Goal: Task Accomplishment & Management: Manage account settings

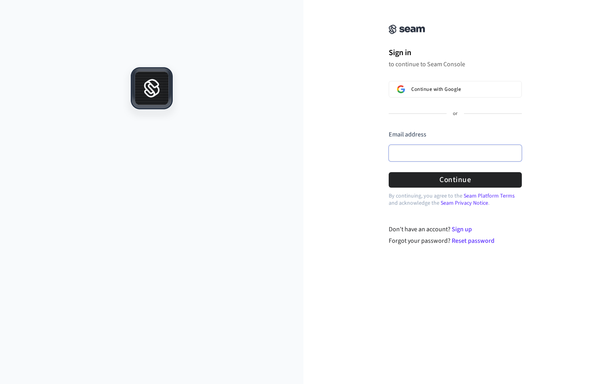
click at [453, 155] on input "Email address" at bounding box center [455, 153] width 133 height 17
click at [469, 84] on button "Continue with Google" at bounding box center [455, 89] width 133 height 17
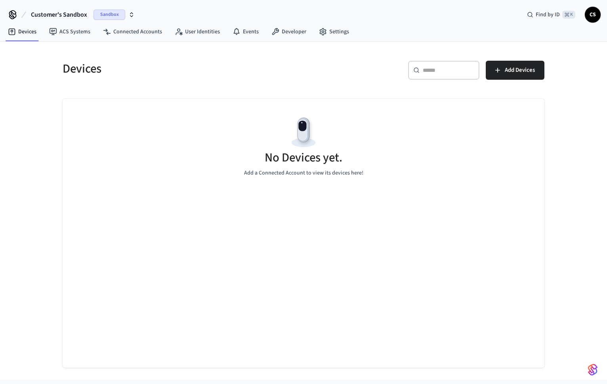
click at [129, 9] on button "Customer's Sandbox Sandbox" at bounding box center [83, 14] width 109 height 17
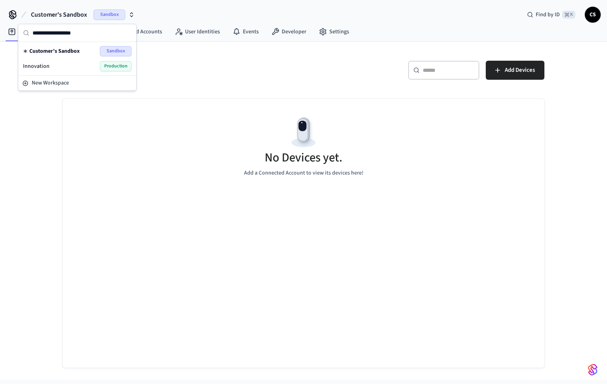
click at [72, 61] on div "Innovation Production" at bounding box center [77, 66] width 109 height 10
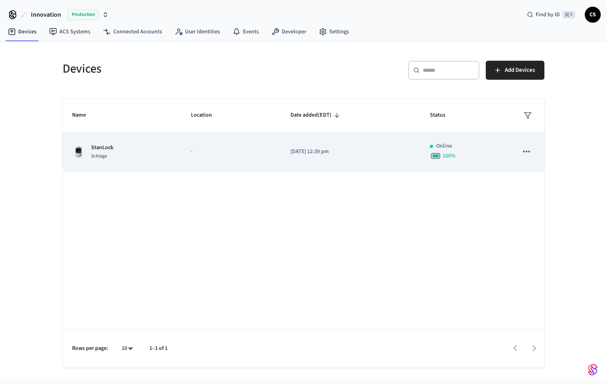
click at [156, 149] on div "StanLock Schlage" at bounding box center [122, 152] width 100 height 17
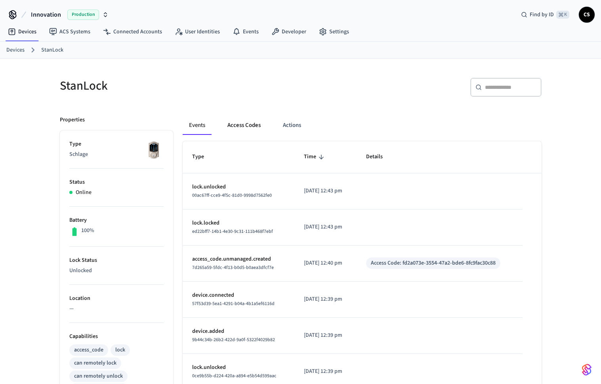
click at [252, 126] on button "Access Codes" at bounding box center [244, 125] width 46 height 19
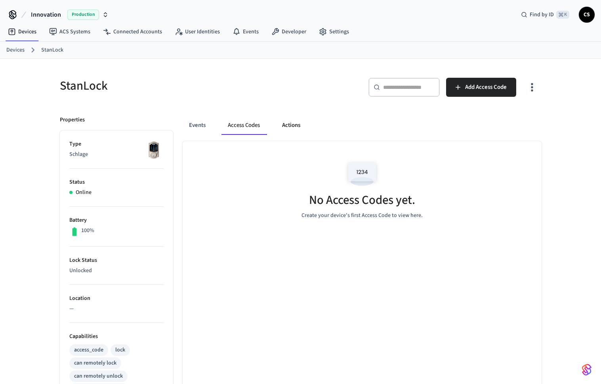
click at [296, 123] on button "Actions" at bounding box center [291, 125] width 31 height 19
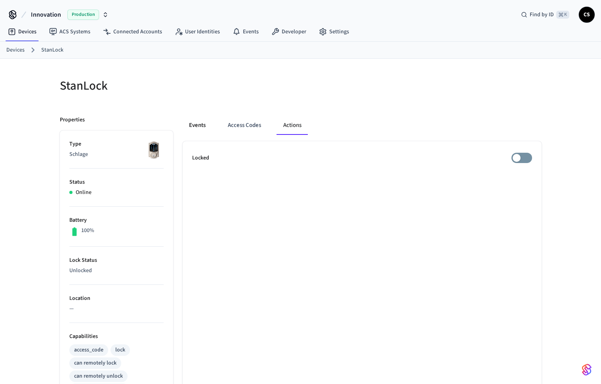
click at [204, 125] on button "Events" at bounding box center [197, 125] width 29 height 19
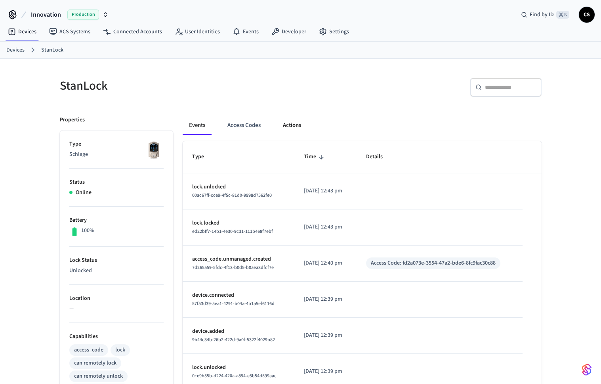
click at [299, 132] on button "Actions" at bounding box center [292, 125] width 31 height 19
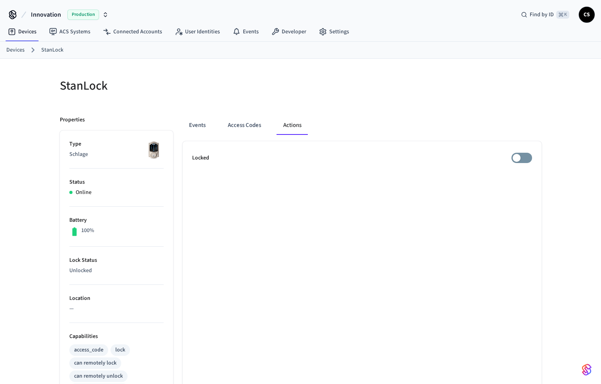
click at [328, 111] on div "Events Access Codes Actions Locked" at bounding box center [357, 347] width 369 height 482
click at [327, 86] on div at bounding box center [424, 90] width 236 height 25
click at [230, 129] on button "Access Codes" at bounding box center [245, 125] width 46 height 19
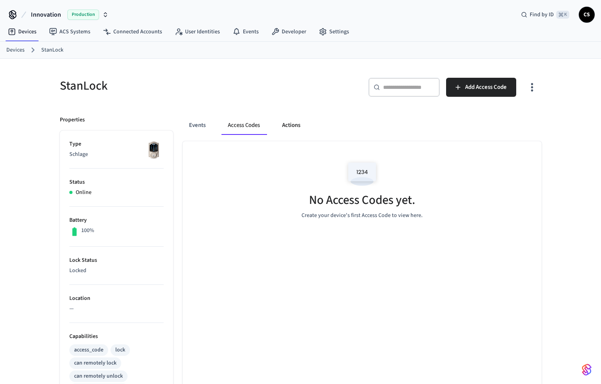
click at [299, 126] on button "Actions" at bounding box center [291, 125] width 31 height 19
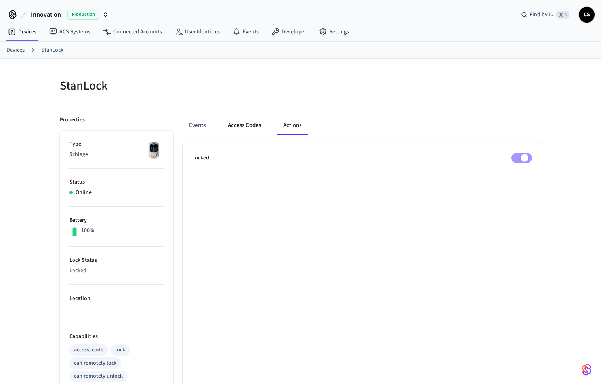
click at [237, 125] on button "Access Codes" at bounding box center [245, 125] width 46 height 19
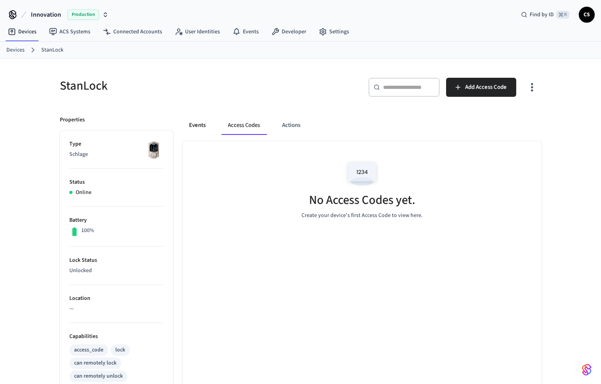
click at [196, 125] on button "Events" at bounding box center [197, 125] width 29 height 19
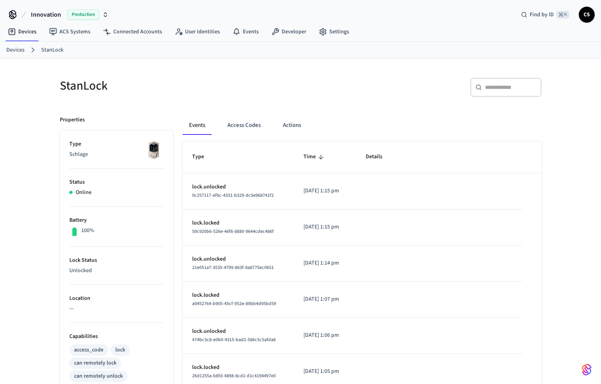
click at [211, 183] on p "lock.unlocked" at bounding box center [238, 187] width 93 height 8
click at [208, 197] on span "0c257117-ef6c-4331-b329-dc5e968741f2" at bounding box center [233, 195] width 82 height 7
click at [243, 130] on button "Access Codes" at bounding box center [244, 125] width 46 height 19
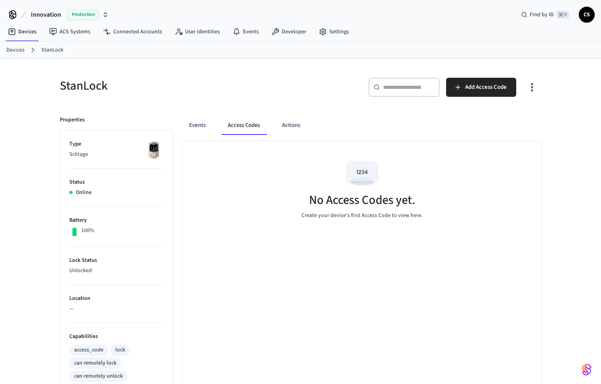
click at [358, 170] on img at bounding box center [363, 174] width 36 height 34
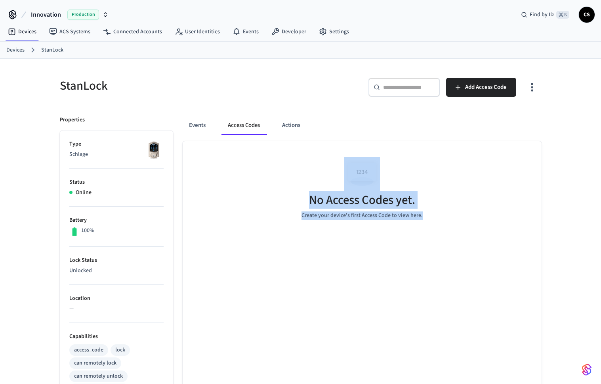
drag, startPoint x: 331, startPoint y: 172, endPoint x: 408, endPoint y: 262, distance: 117.8
click at [410, 266] on div "No Access Codes yet. Create your device's first Access Code to view here." at bounding box center [362, 364] width 359 height 447
click at [408, 262] on div "No Access Codes yet. Create your device's first Access Code to view here." at bounding box center [362, 364] width 359 height 447
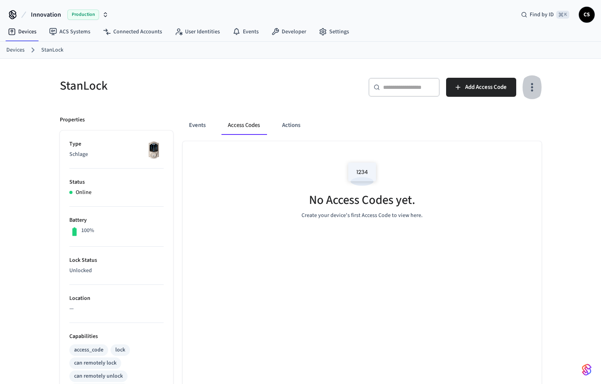
click at [533, 81] on icon "button" at bounding box center [532, 87] width 12 height 12
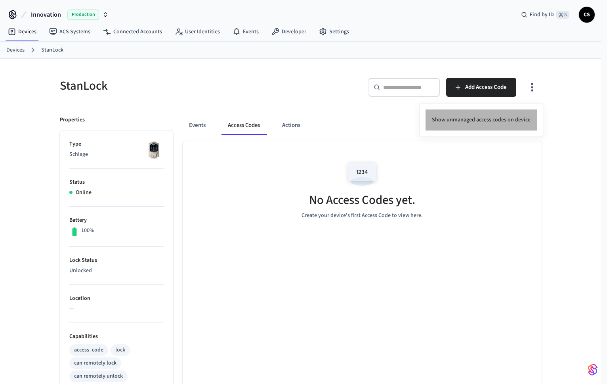
click at [506, 122] on li "Show unmanaged access codes on device" at bounding box center [481, 119] width 111 height 21
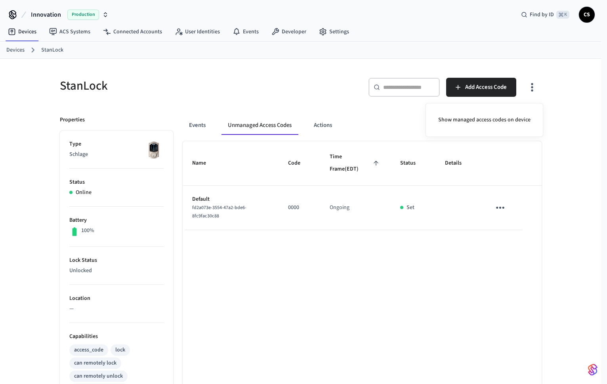
click at [445, 286] on div at bounding box center [303, 192] width 607 height 384
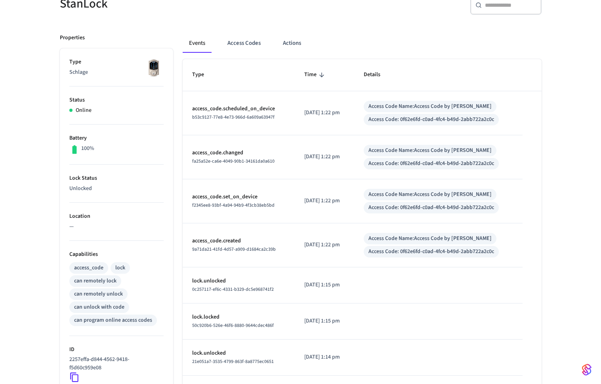
scroll to position [87, 0]
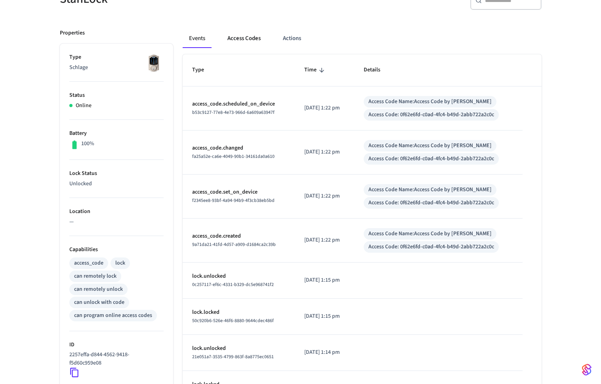
click at [256, 43] on button "Access Codes" at bounding box center [244, 38] width 46 height 19
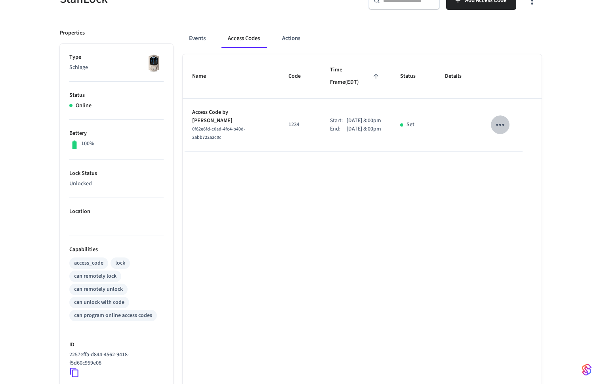
click at [507, 115] on button "sticky table" at bounding box center [500, 124] width 19 height 19
click at [506, 65] on div at bounding box center [303, 192] width 607 height 384
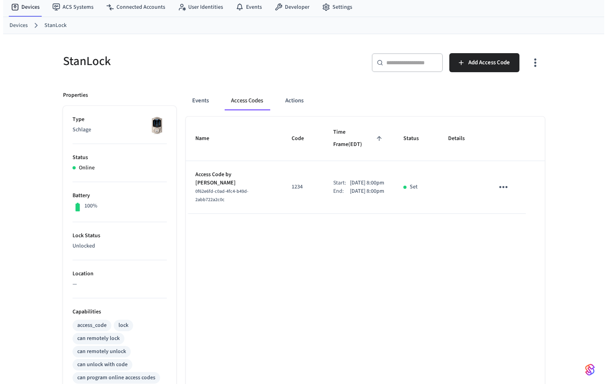
scroll to position [12, 0]
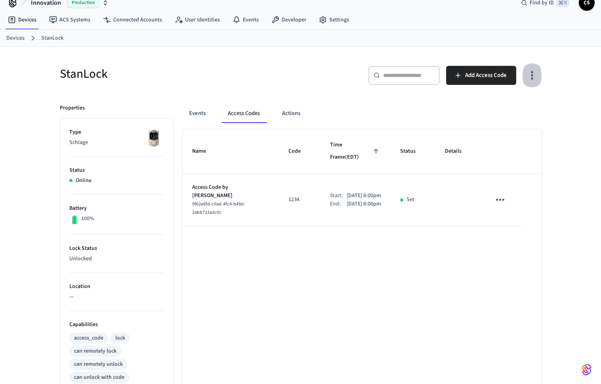
click at [529, 68] on button "button" at bounding box center [532, 75] width 19 height 32
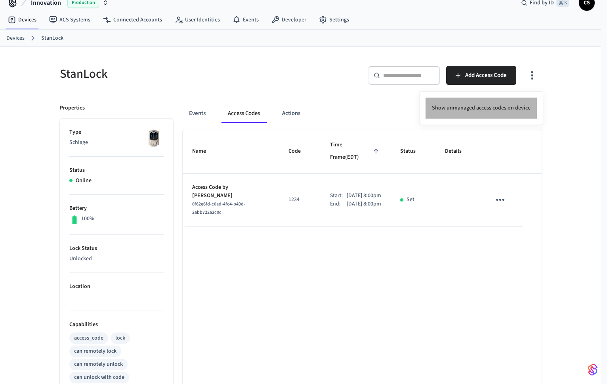
click at [485, 108] on li "Show unmanaged access codes on device" at bounding box center [481, 108] width 111 height 21
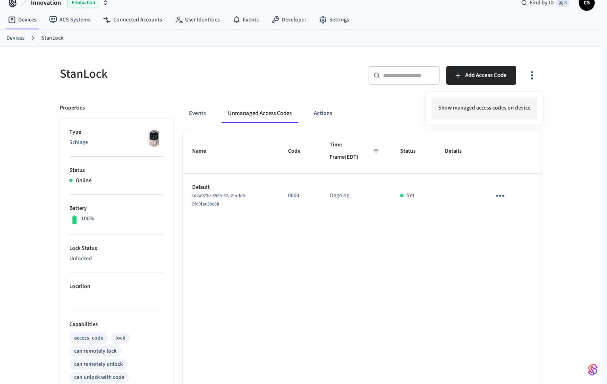
click at [524, 105] on li "Show managed access codes on device" at bounding box center [484, 108] width 105 height 21
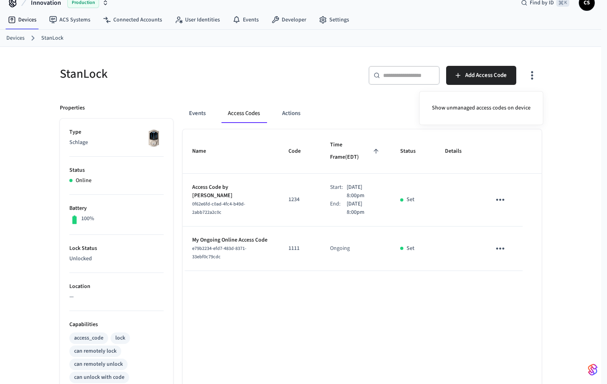
drag, startPoint x: 176, startPoint y: 226, endPoint x: 507, endPoint y: 278, distance: 335.2
click at [506, 281] on div at bounding box center [303, 192] width 607 height 384
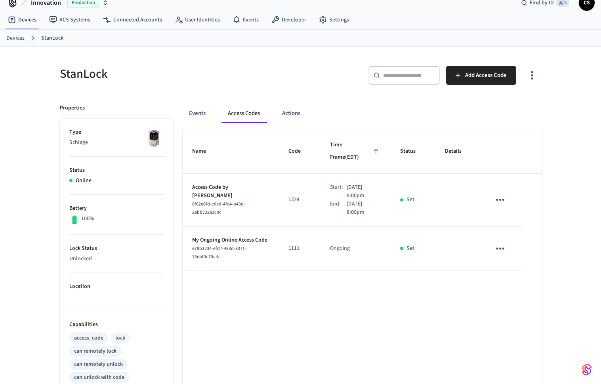
click at [502, 242] on icon "sticky table" at bounding box center [500, 248] width 12 height 12
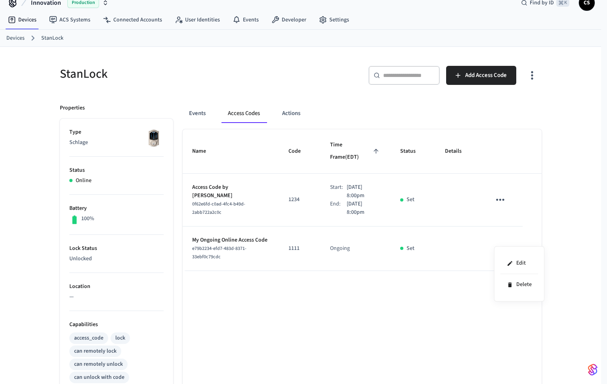
click at [532, 70] on div at bounding box center [303, 192] width 607 height 384
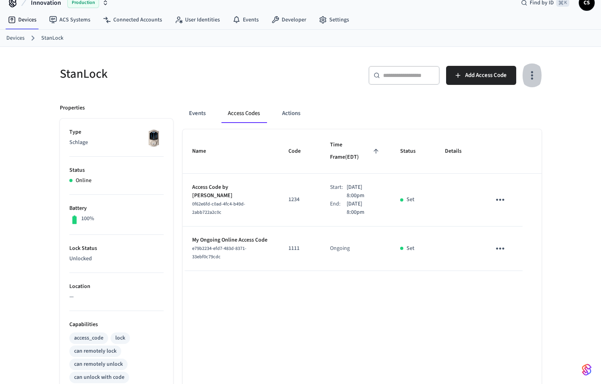
click at [532, 74] on icon "button" at bounding box center [532, 75] width 12 height 12
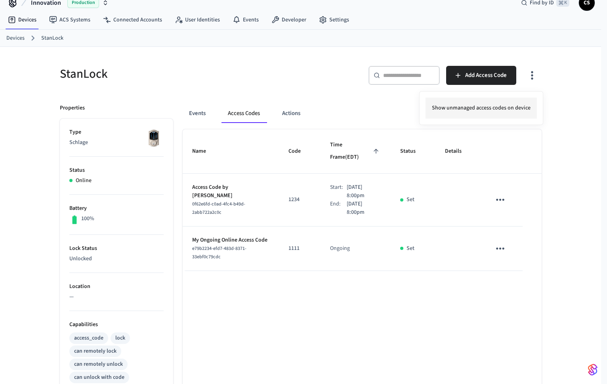
click at [510, 107] on li "Show unmanaged access codes on device" at bounding box center [481, 108] width 111 height 21
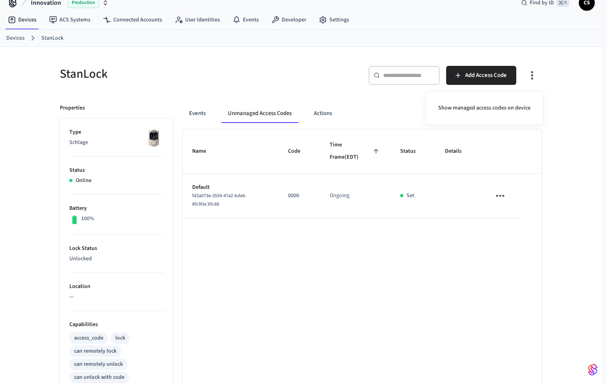
drag, startPoint x: 190, startPoint y: 186, endPoint x: 310, endPoint y: 216, distance: 124.4
click at [310, 216] on div at bounding box center [303, 192] width 607 height 384
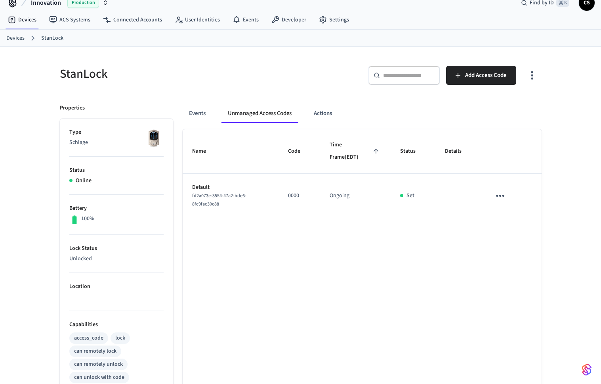
click at [534, 71] on icon "button" at bounding box center [532, 75] width 12 height 12
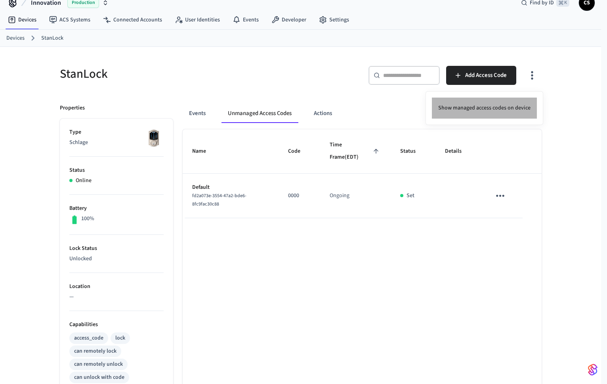
click at [492, 104] on li "Show managed access codes on device" at bounding box center [484, 108] width 105 height 21
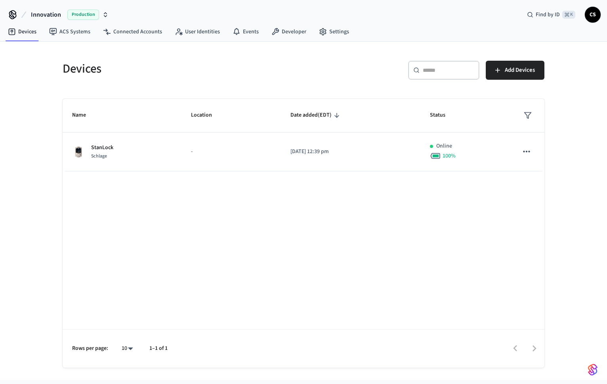
click at [322, 187] on div "Name Location Date added (EDT) Status StanLock Schlage - 2025/08/22 at 12:39 pm…" at bounding box center [304, 233] width 482 height 269
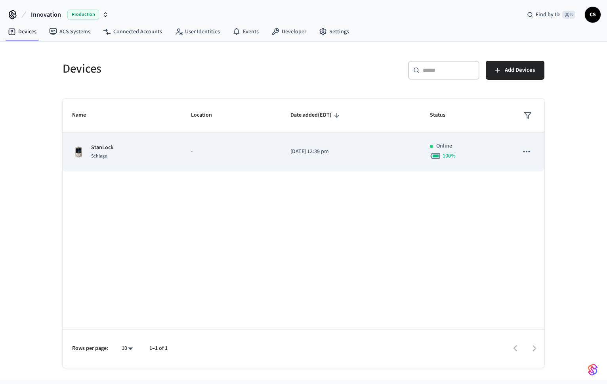
click at [322, 147] on p "[DATE] 12:39 pm" at bounding box center [351, 151] width 121 height 8
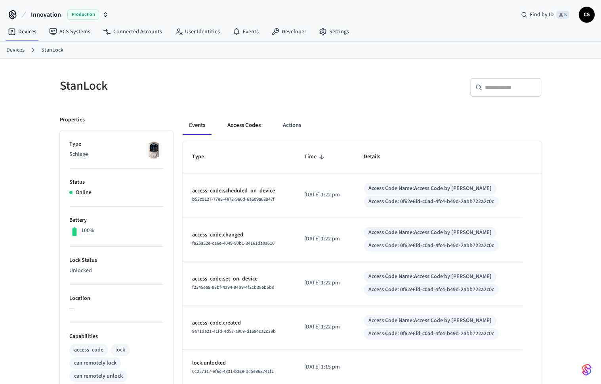
click at [245, 122] on button "Access Codes" at bounding box center [244, 125] width 46 height 19
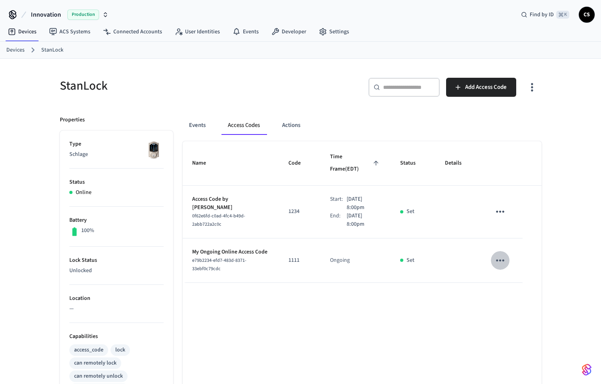
click at [497, 254] on icon "sticky table" at bounding box center [500, 260] width 12 height 12
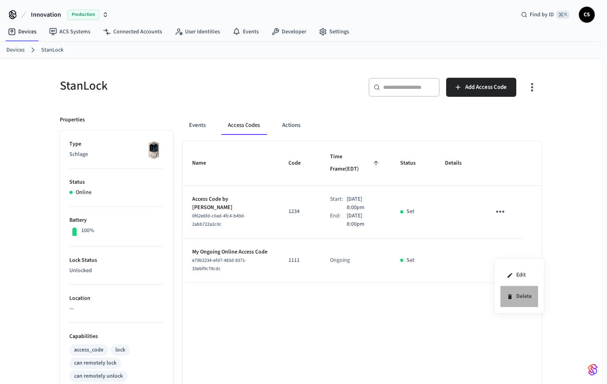
click at [523, 291] on li "Delete" at bounding box center [520, 296] width 38 height 21
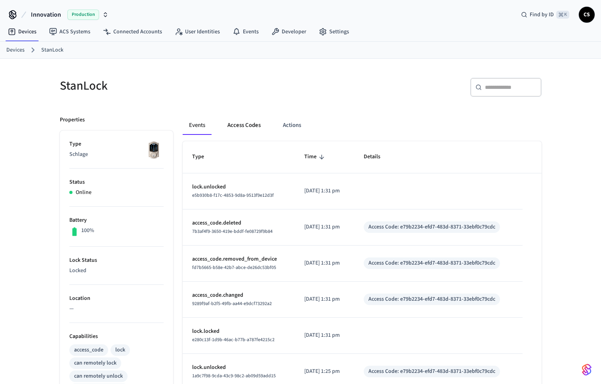
click at [233, 122] on button "Access Codes" at bounding box center [244, 125] width 46 height 19
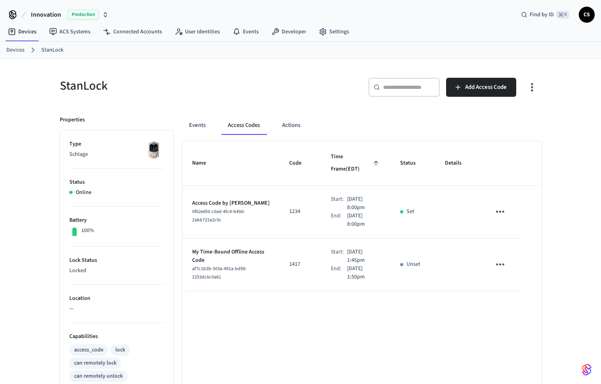
click at [310, 321] on div "Name Code Time Frame (EDT) Status Details Access Code by Zapier 0f62e6fd-c0ad-4…" at bounding box center [362, 364] width 359 height 447
drag, startPoint x: 187, startPoint y: 236, endPoint x: 248, endPoint y: 265, distance: 67.6
click at [248, 265] on td "My Time-Bound Offline Access Code af7c1b3b-503a-491a-bd99-2253dc6c0a61" at bounding box center [231, 264] width 97 height 53
click at [289, 260] on p "1417" at bounding box center [300, 264] width 23 height 8
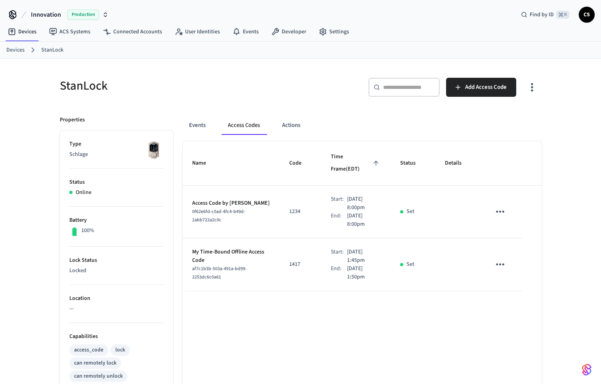
click at [256, 78] on h5 "StanLock" at bounding box center [178, 86] width 236 height 16
click at [296, 123] on button "Actions" at bounding box center [291, 125] width 31 height 19
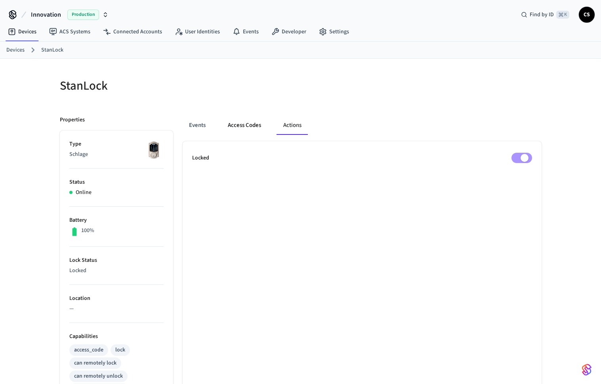
click at [247, 124] on button "Access Codes" at bounding box center [245, 125] width 46 height 19
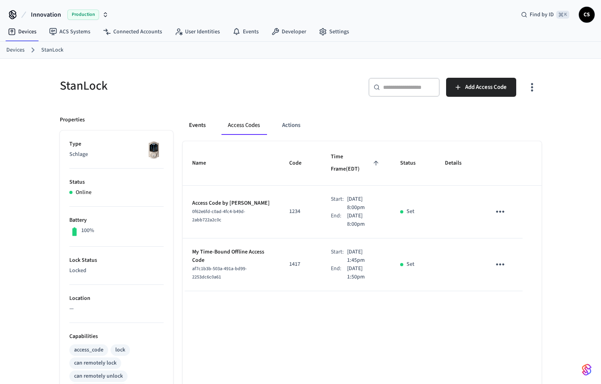
click at [203, 127] on button "Events" at bounding box center [197, 125] width 29 height 19
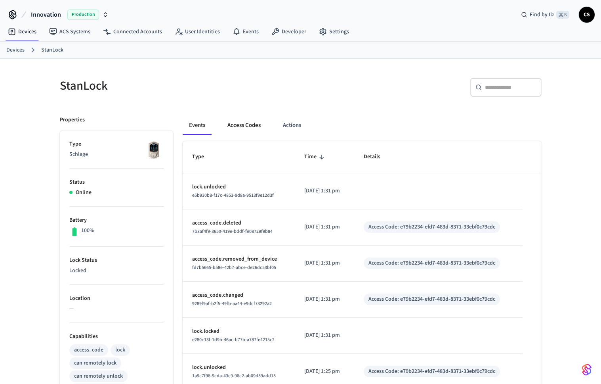
click at [245, 128] on button "Access Codes" at bounding box center [244, 125] width 46 height 19
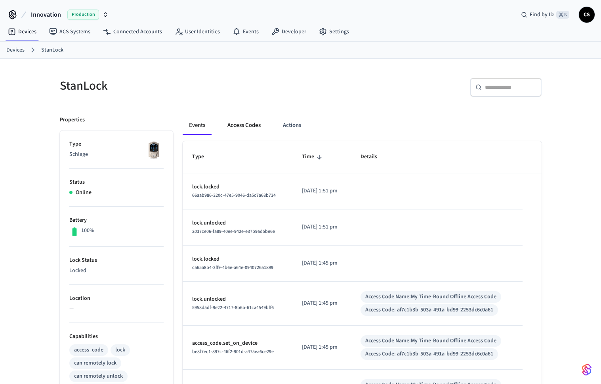
click at [254, 122] on button "Access Codes" at bounding box center [244, 125] width 46 height 19
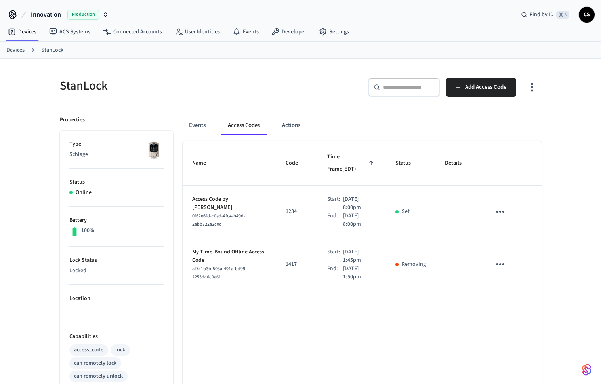
click at [210, 114] on div "Events Access Codes Actions Name Code Time Frame (EDT) Status Details Access Co…" at bounding box center [357, 347] width 369 height 482
click at [205, 122] on button "Events" at bounding box center [197, 125] width 29 height 19
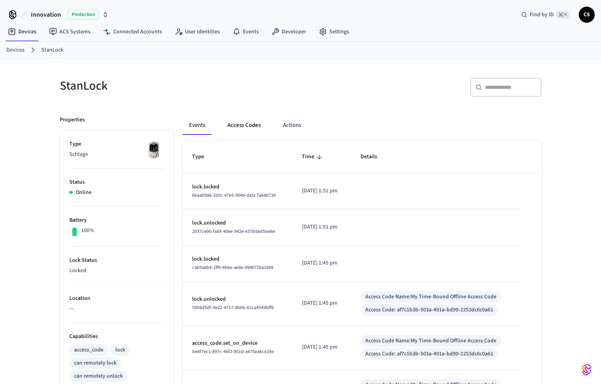
click at [239, 125] on button "Access Codes" at bounding box center [244, 125] width 46 height 19
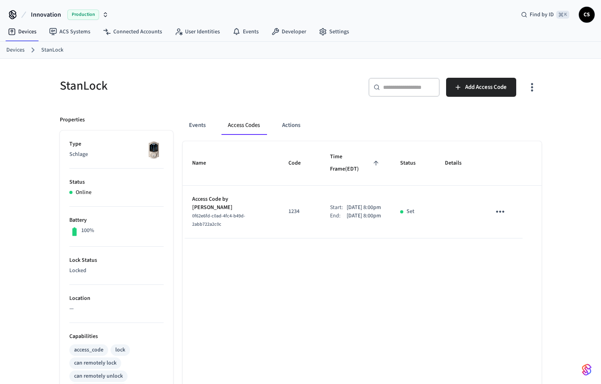
click at [350, 157] on span "Time Frame (EDT)" at bounding box center [355, 163] width 51 height 25
drag, startPoint x: 410, startPoint y: 153, endPoint x: 398, endPoint y: 295, distance: 142.0
click at [398, 295] on div "Name Code Time Frame (EDT) Status Details Access Code by Zapier 0f62e6fd-c0ad-4…" at bounding box center [362, 364] width 359 height 447
click at [297, 126] on button "Actions" at bounding box center [291, 125] width 31 height 19
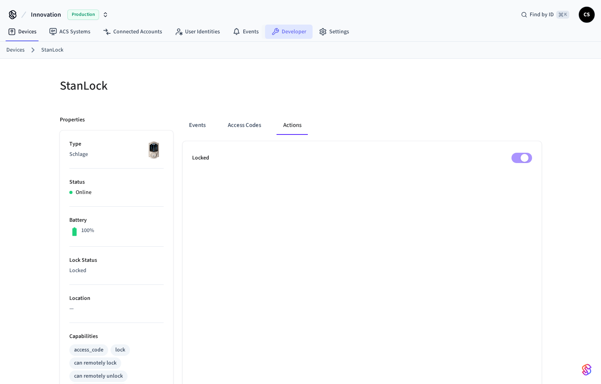
click at [265, 33] on link "Developer" at bounding box center [289, 32] width 48 height 14
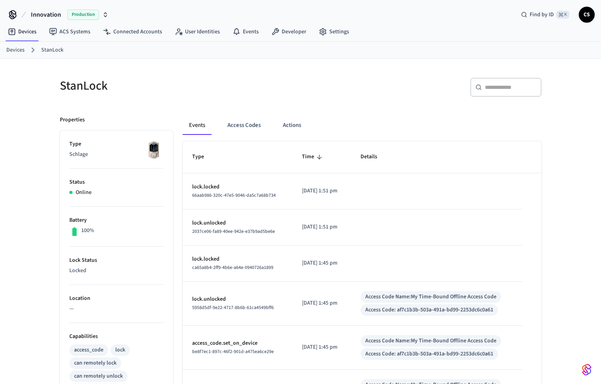
click at [321, 40] on nav "Devices ACS Systems Connected Accounts User Identities Events Developer Settings" at bounding box center [179, 32] width 354 height 18
click at [322, 32] on icon at bounding box center [323, 32] width 8 height 8
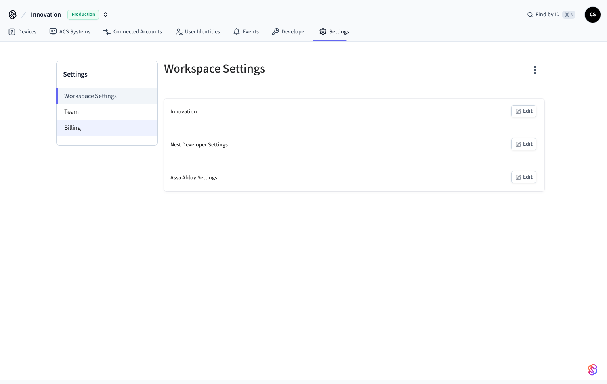
click at [134, 130] on li "Billing" at bounding box center [107, 128] width 101 height 16
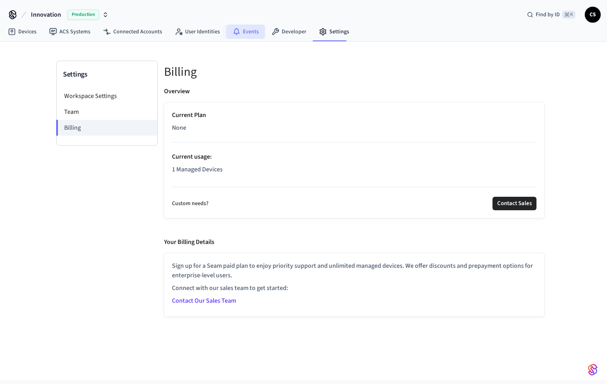
click at [227, 31] on link "Events" at bounding box center [245, 32] width 39 height 14
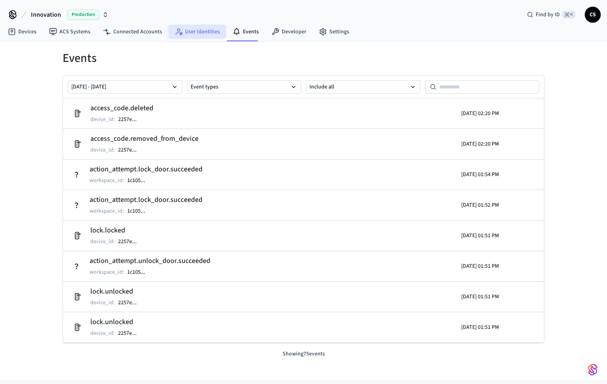
click at [201, 32] on link "User Identities" at bounding box center [198, 32] width 58 height 14
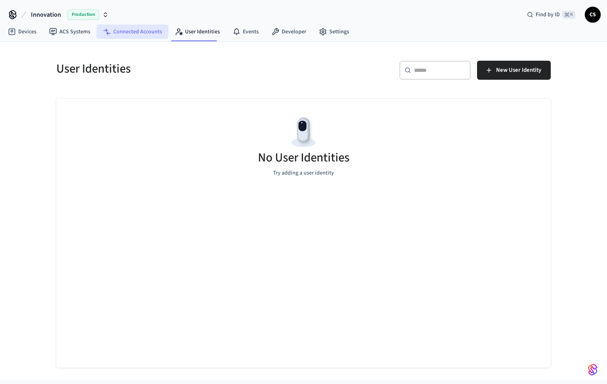
click at [142, 27] on link "Connected Accounts" at bounding box center [133, 32] width 72 height 14
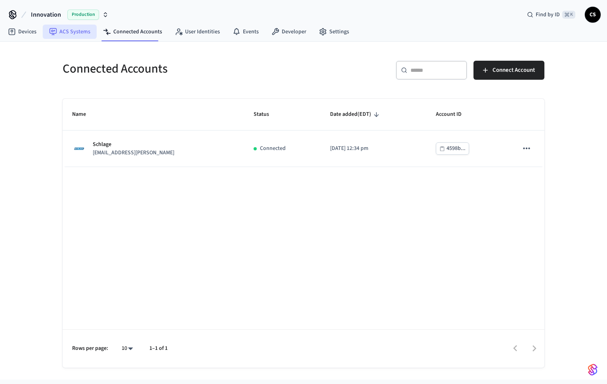
click at [84, 36] on link "ACS Systems" at bounding box center [70, 32] width 54 height 14
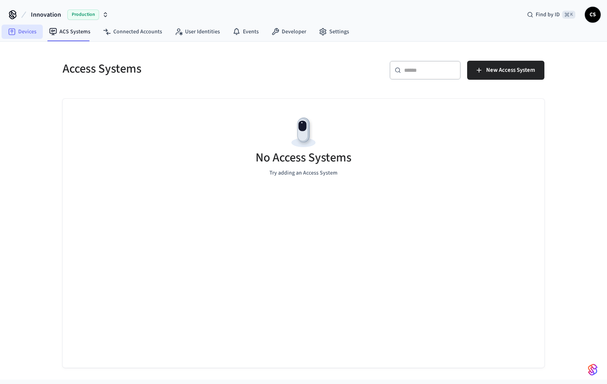
click at [36, 36] on link "Devices" at bounding box center [22, 32] width 41 height 14
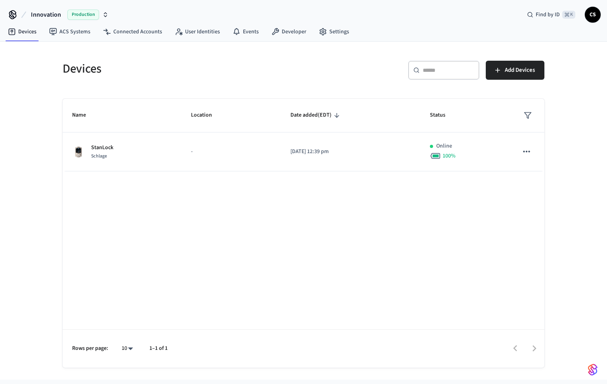
click at [79, 17] on span "Production" at bounding box center [83, 15] width 32 height 10
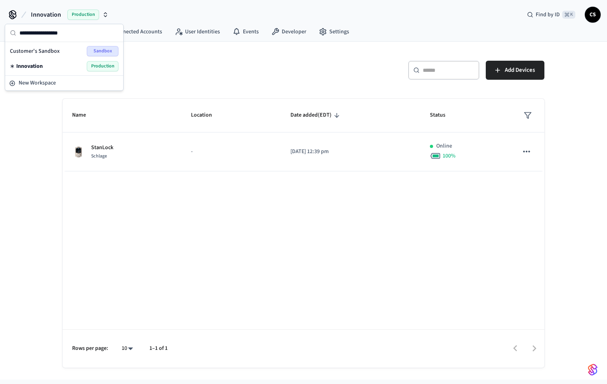
click at [176, 73] on h5 "Devices" at bounding box center [181, 69] width 236 height 16
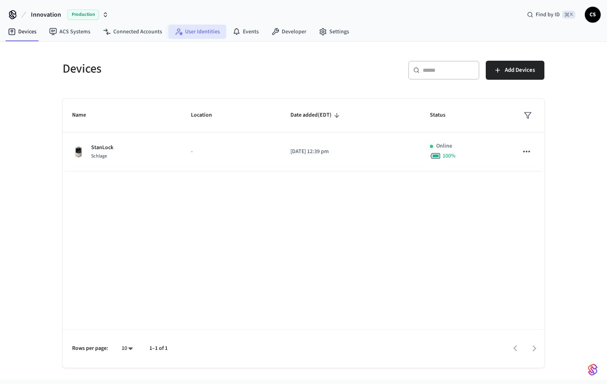
click at [209, 26] on link "User Identities" at bounding box center [198, 32] width 58 height 14
